Goal: Information Seeking & Learning: Find specific fact

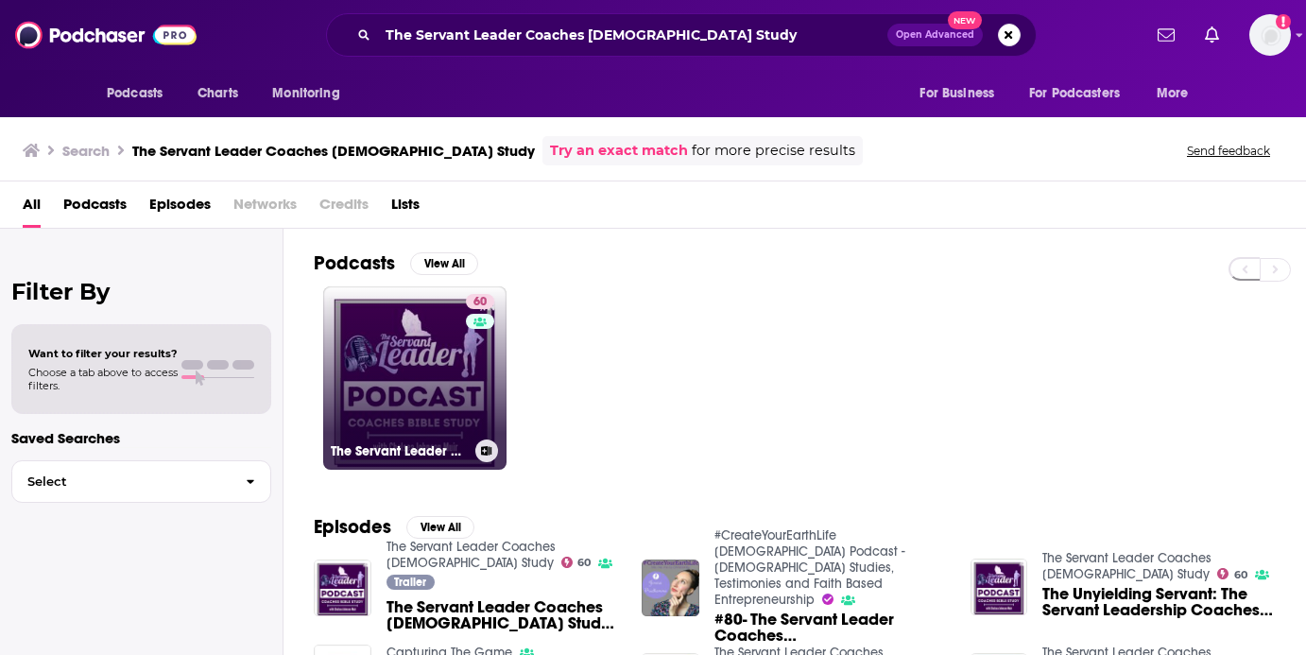
click at [458, 375] on link "60 The Servant Leader Coaches [DEMOGRAPHIC_DATA] Study" at bounding box center [414, 377] width 183 height 183
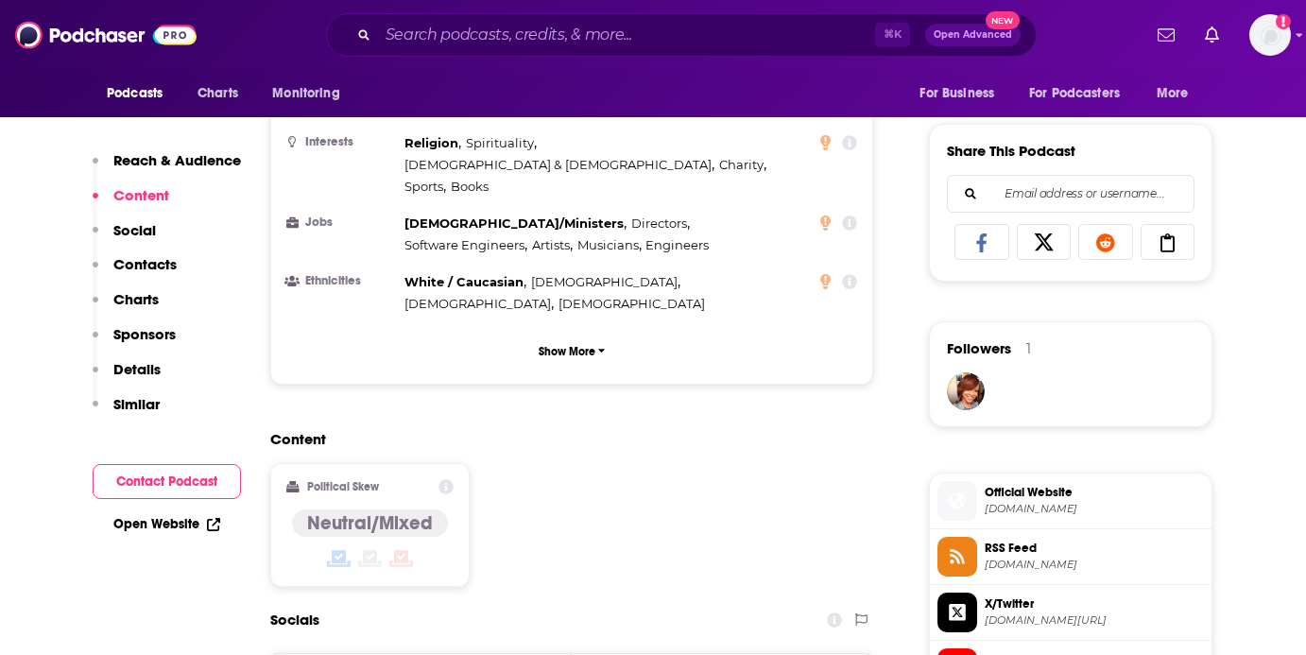
scroll to position [1228, 0]
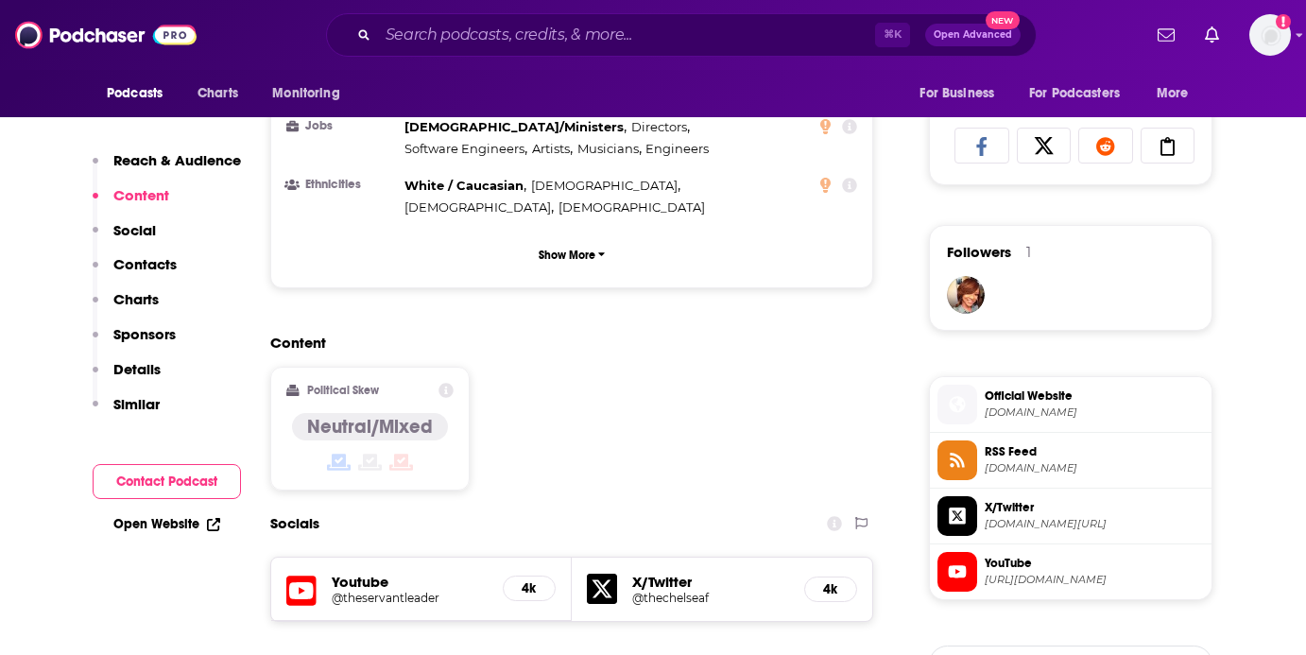
click at [421, 591] on h5 "@theservantleader" at bounding box center [410, 598] width 156 height 14
click at [684, 591] on h5 "@thechelseaf" at bounding box center [710, 598] width 157 height 14
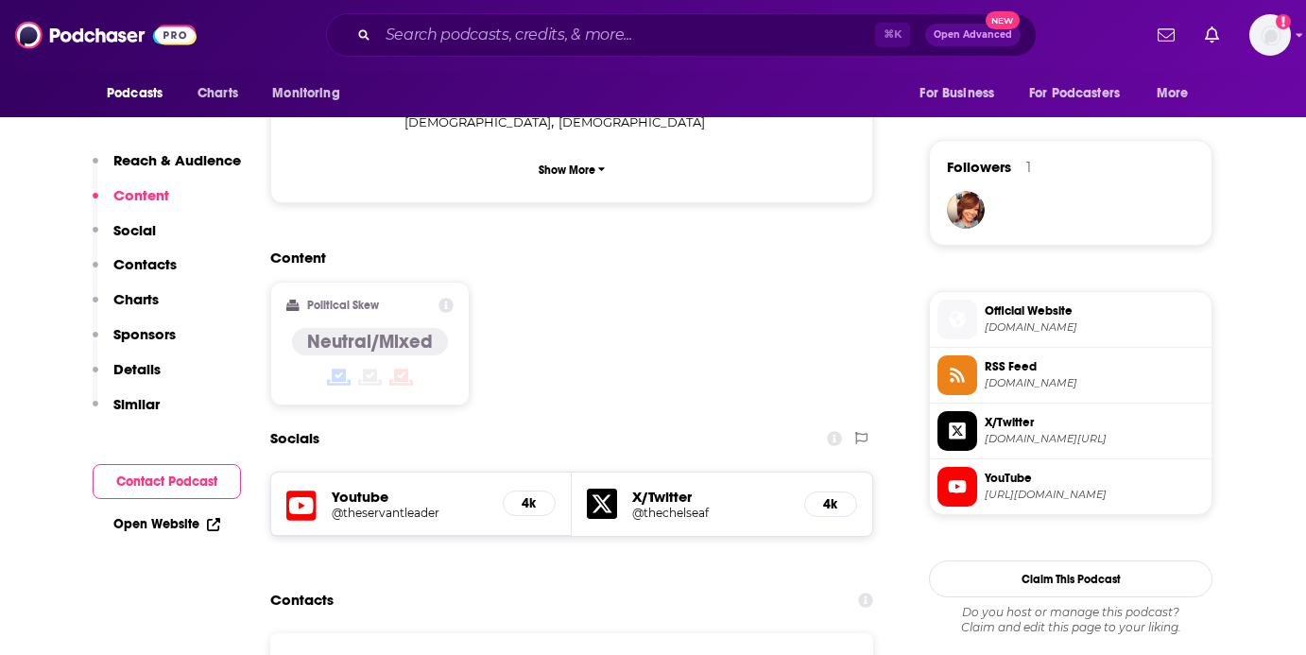
scroll to position [1410, 0]
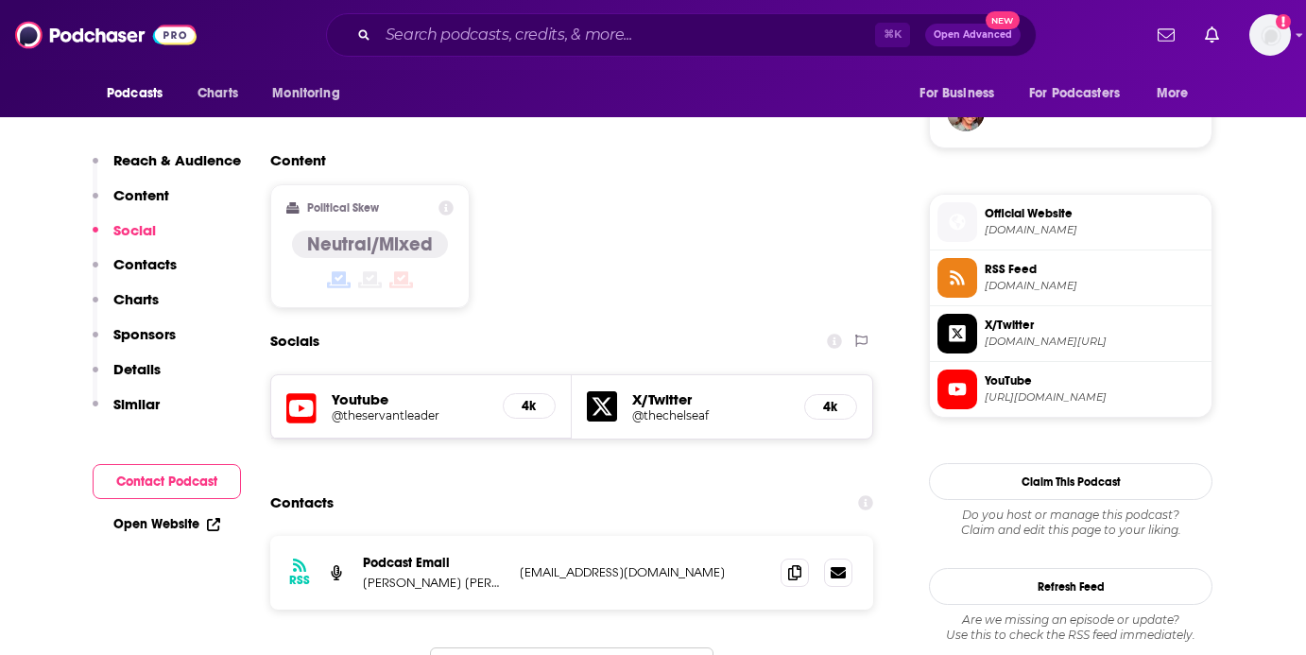
click at [403, 408] on h5 "@theservantleader" at bounding box center [410, 415] width 156 height 14
click at [711, 40] on input "Search podcasts, credits, & more..." at bounding box center [626, 35] width 497 height 30
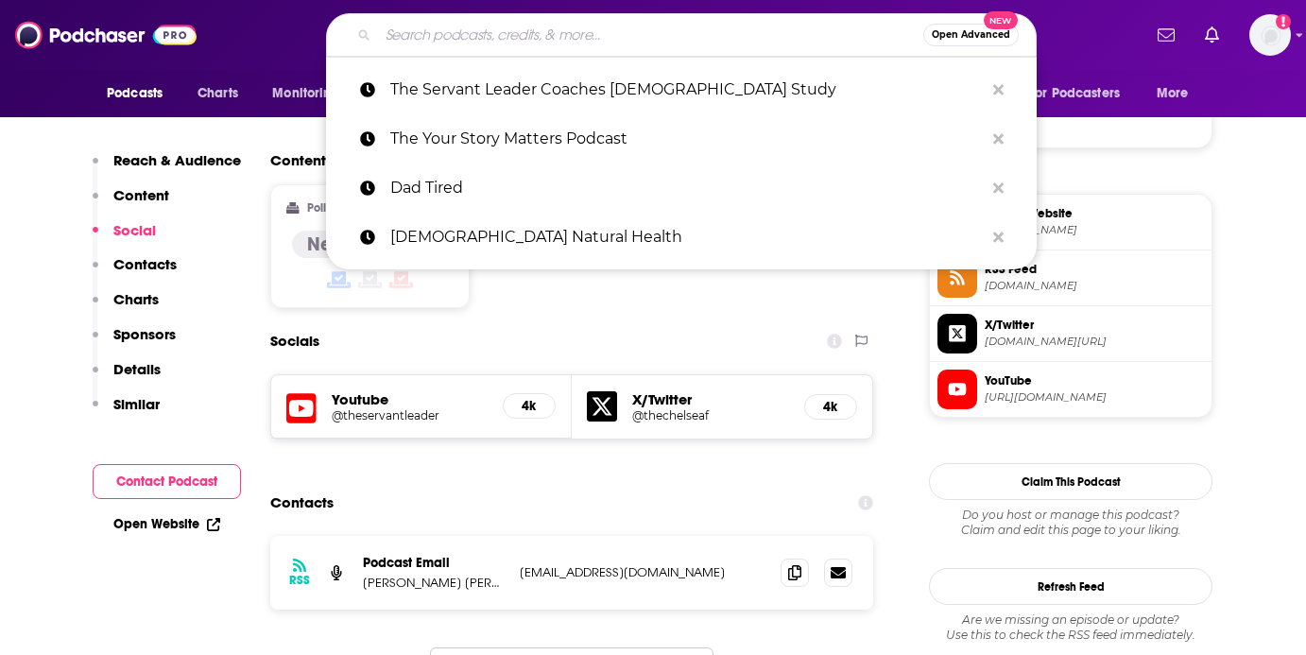
paste input "The Momentum Ministry Partners Podcast"
type input "The Momentum Ministry Partners Podcast"
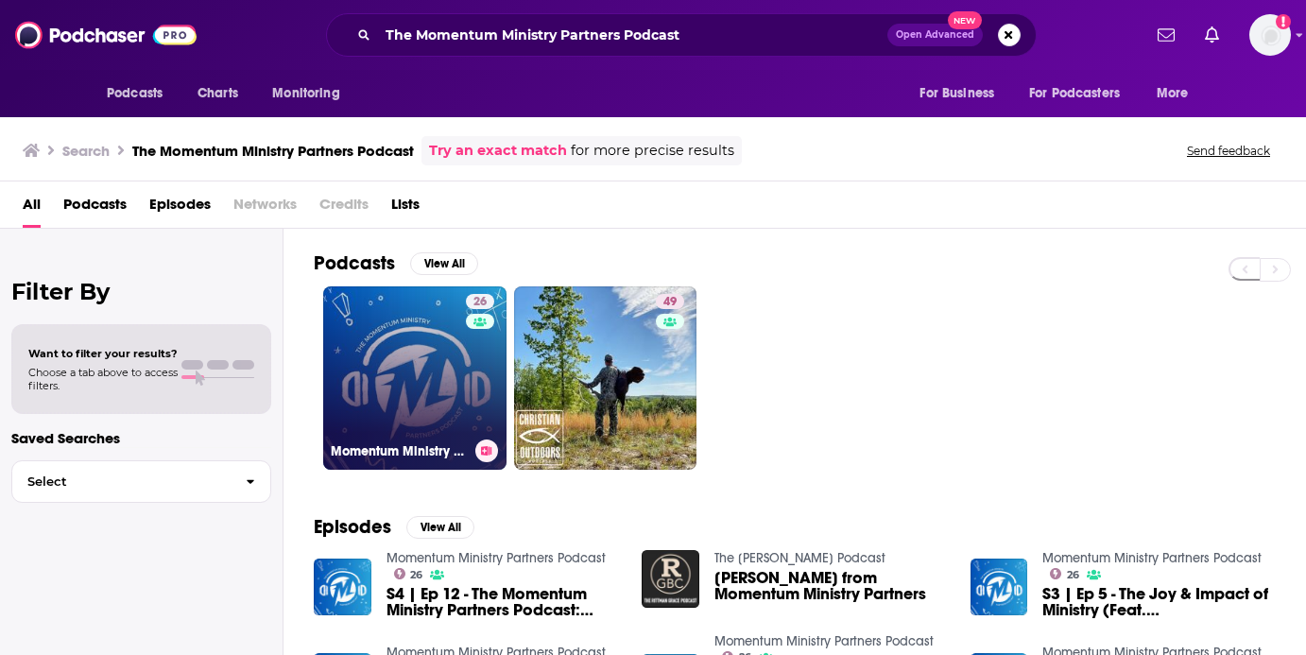
click at [413, 423] on link "26 Momentum Ministry Partners Podcast" at bounding box center [414, 377] width 183 height 183
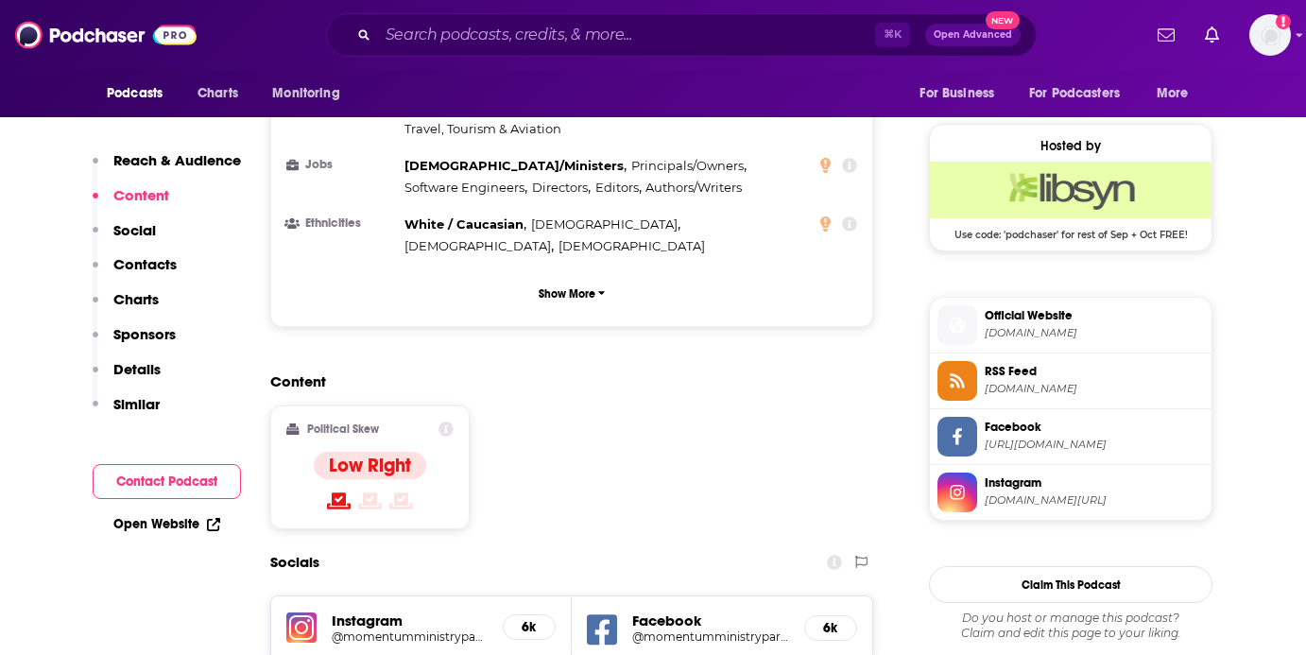
scroll to position [1339, 0]
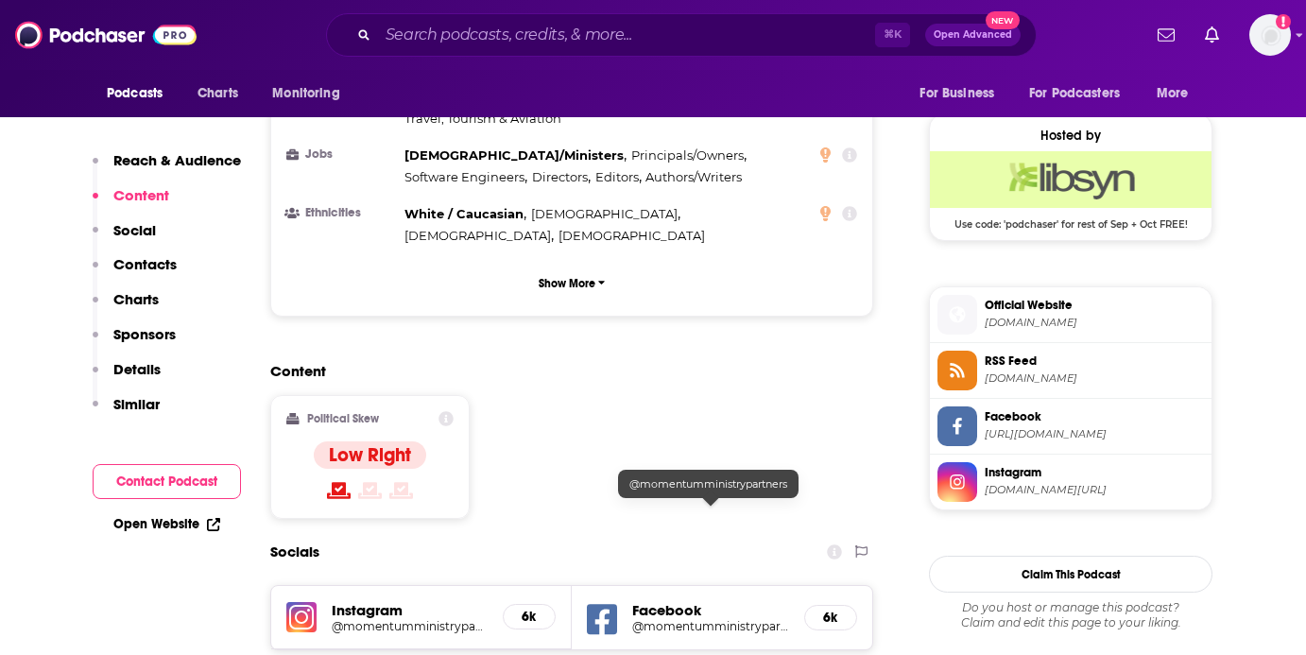
click at [754, 619] on h5 "@momentumministrypartners" at bounding box center [710, 626] width 157 height 14
click at [391, 601] on h5 "Instagram" at bounding box center [410, 610] width 156 height 18
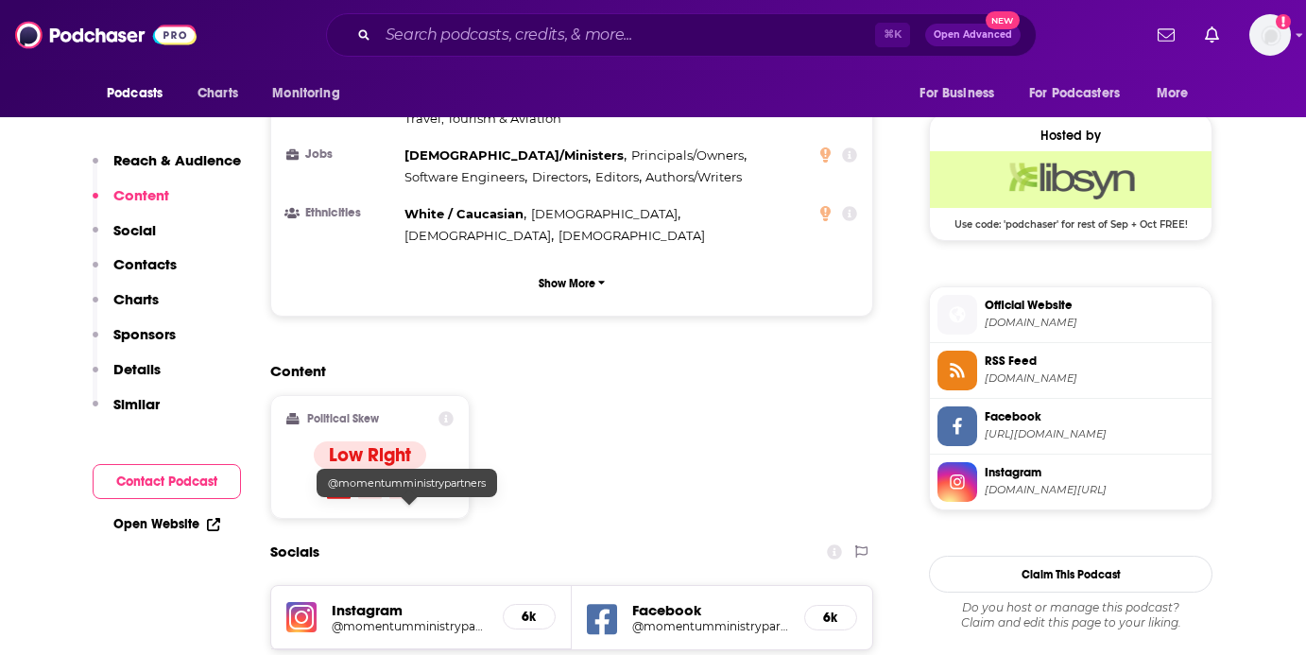
click at [397, 619] on h5 "@momentumministrypartners" at bounding box center [410, 626] width 156 height 14
click at [1002, 320] on span "[DOMAIN_NAME]" at bounding box center [1094, 323] width 219 height 14
click at [648, 39] on input "Search podcasts, credits, & more..." at bounding box center [626, 35] width 497 height 30
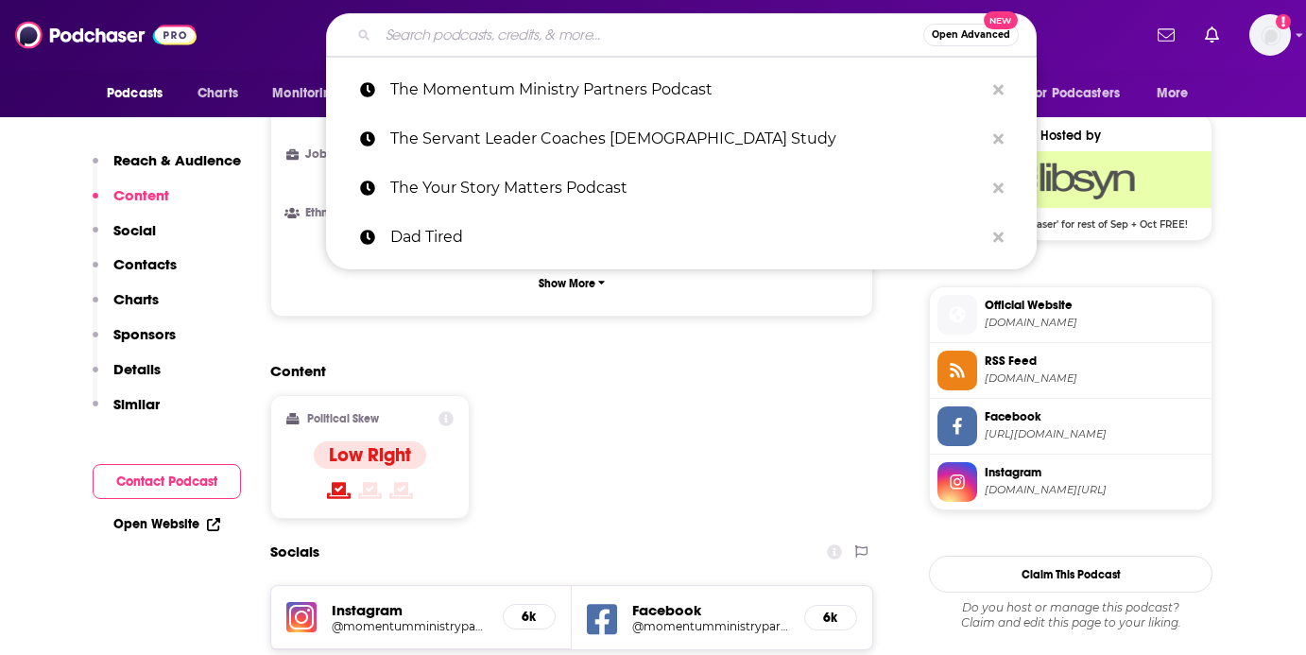
paste input "Known Legacy"
type input "Known Legacy"
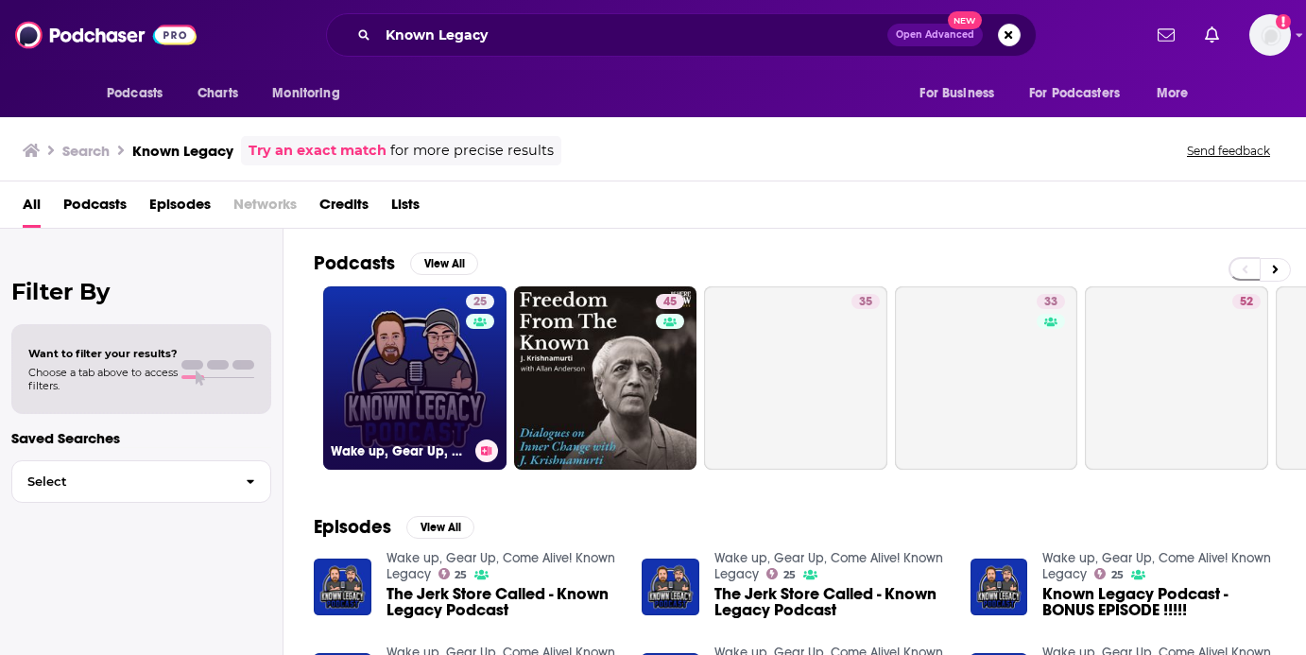
click at [424, 334] on link "25 Wake up, Gear Up, Come Alive! Known Legacy" at bounding box center [414, 377] width 183 height 183
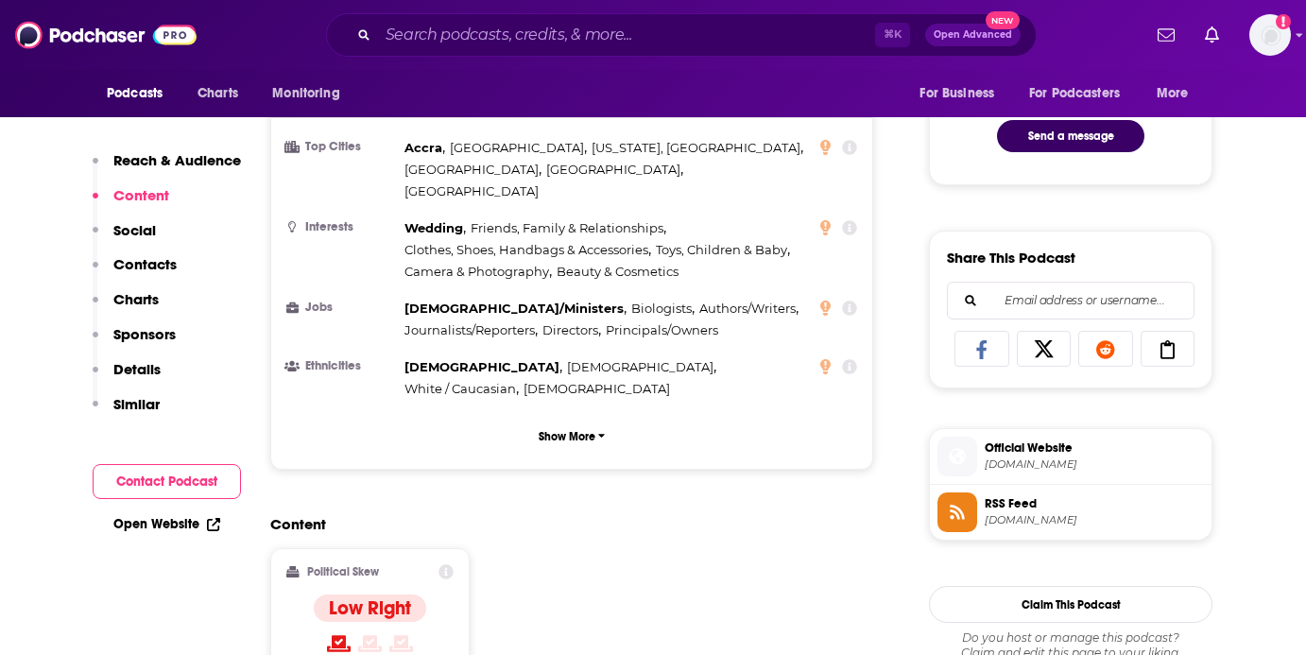
scroll to position [1017, 0]
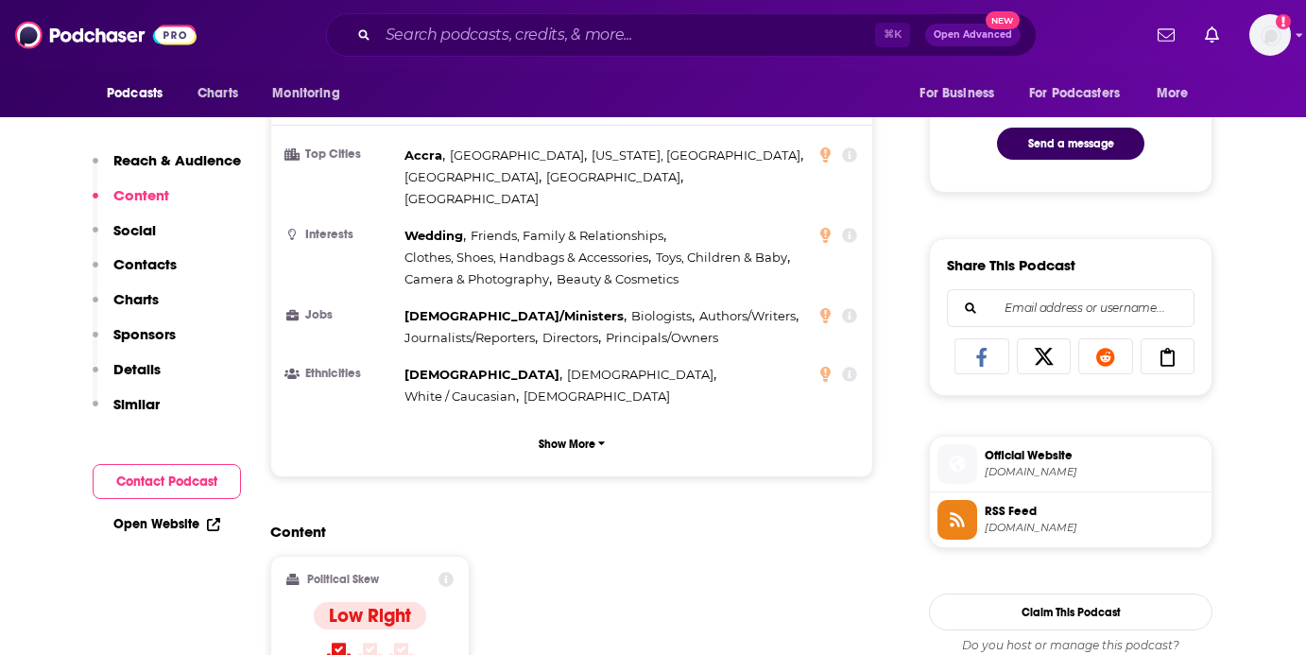
click at [1052, 471] on span "[DOMAIN_NAME]" at bounding box center [1094, 472] width 219 height 14
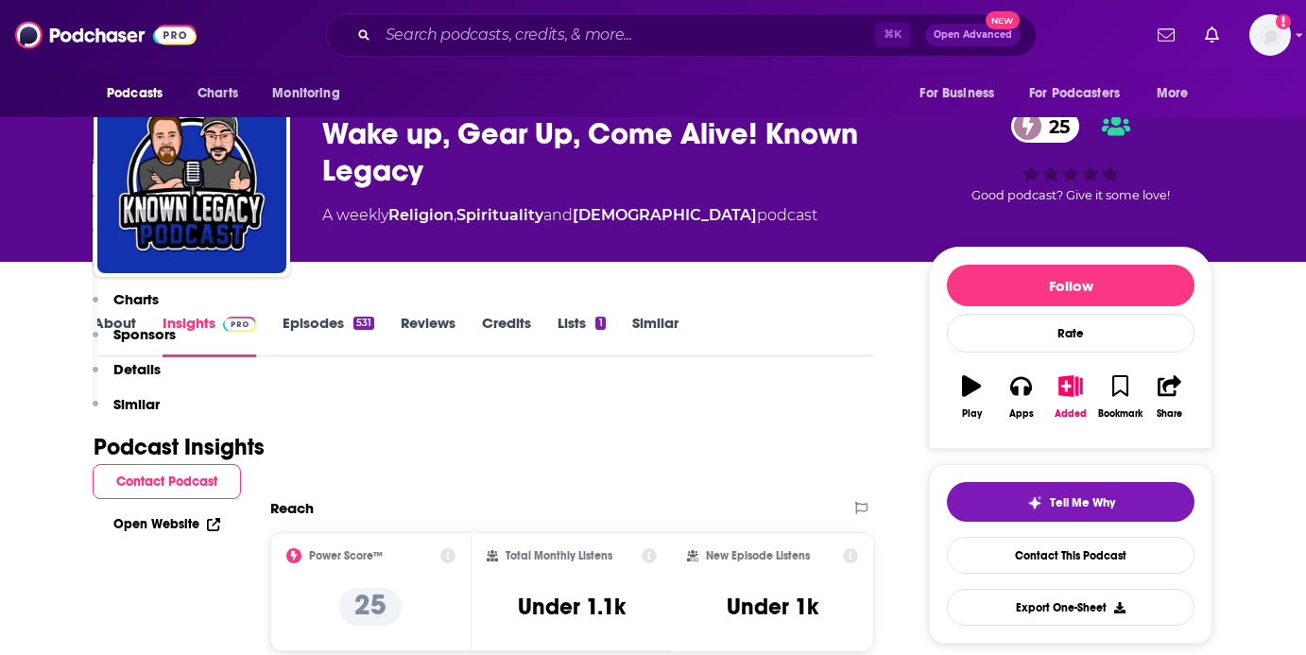
scroll to position [0, 0]
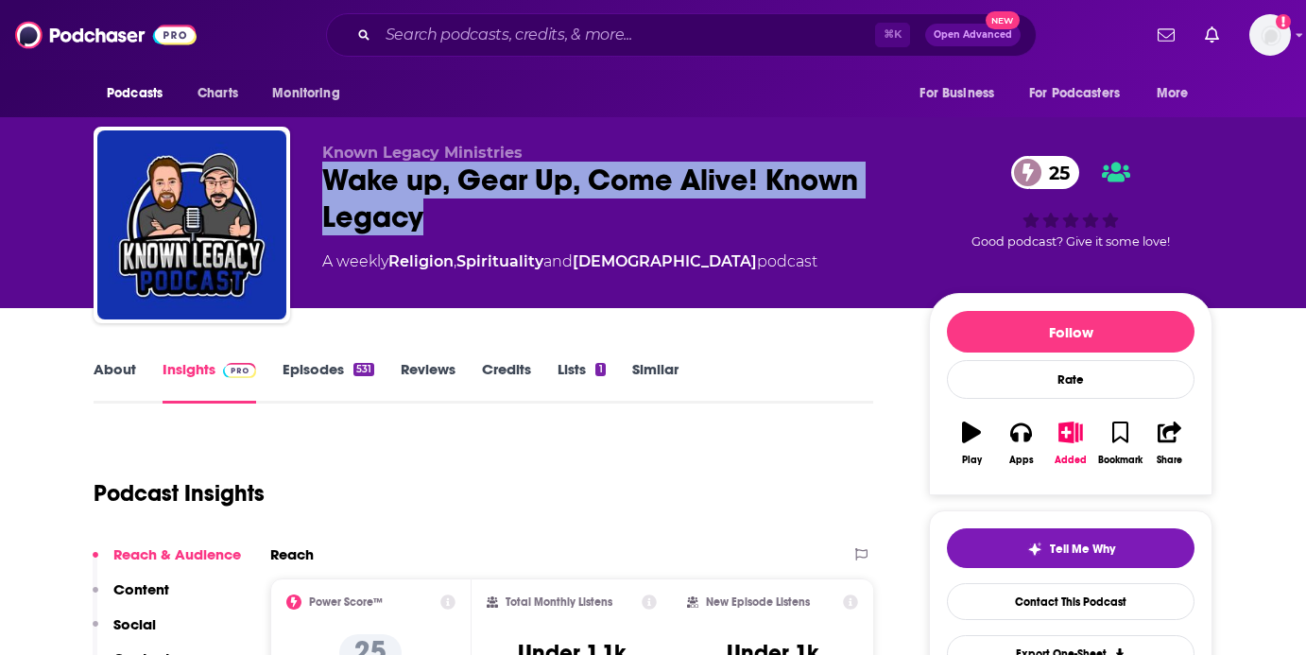
drag, startPoint x: 436, startPoint y: 223, endPoint x: 315, endPoint y: 187, distance: 126.2
click at [315, 187] on div "Known Legacy Ministries Wake up, Gear Up, Come Alive! Known Legacy 25 A weekly …" at bounding box center [653, 229] width 1119 height 204
copy h2 "Wake up, Gear Up, Come Alive! Known Legacy"
